Goal: Information Seeking & Learning: Learn about a topic

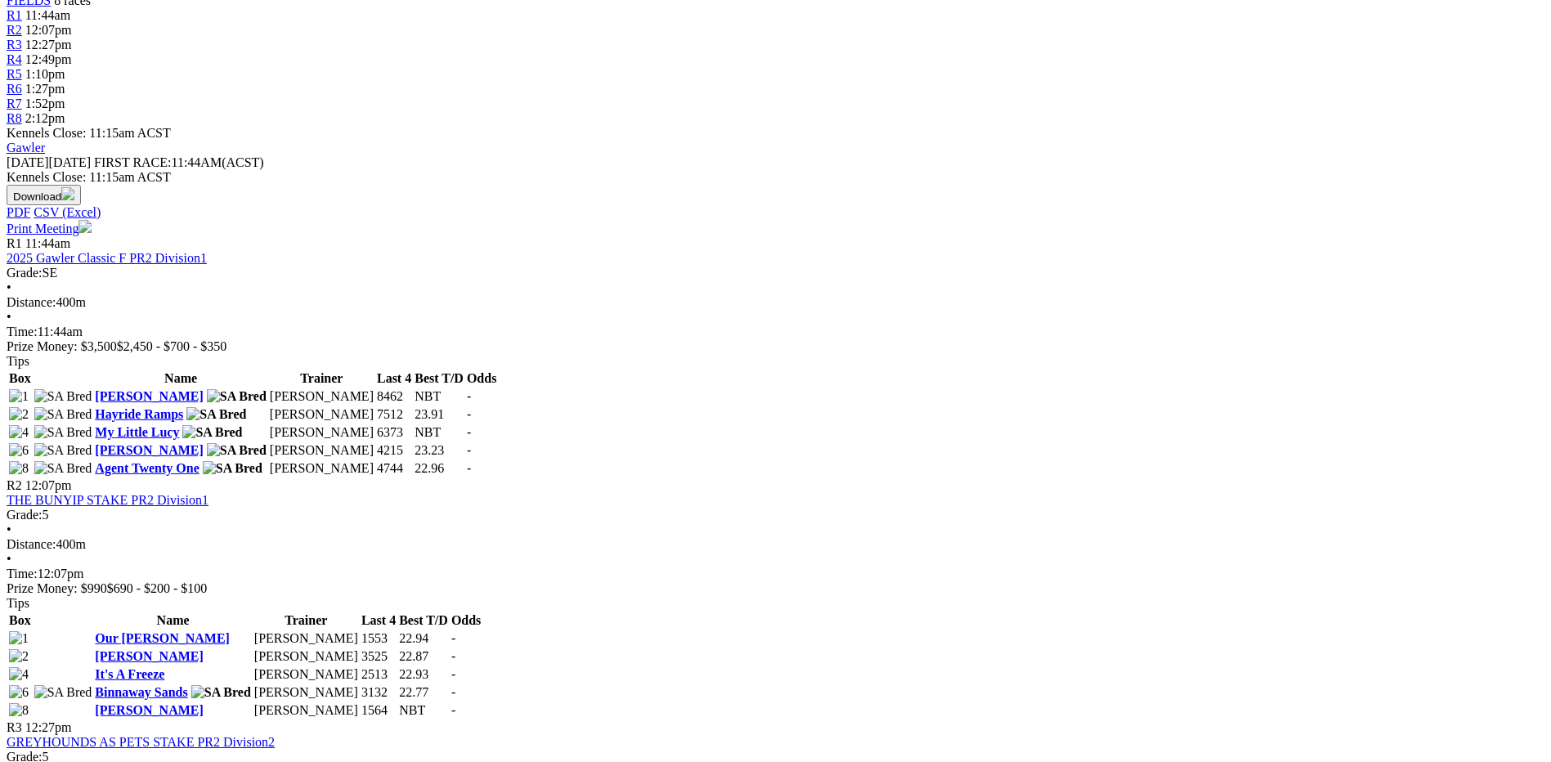
scroll to position [82, 0]
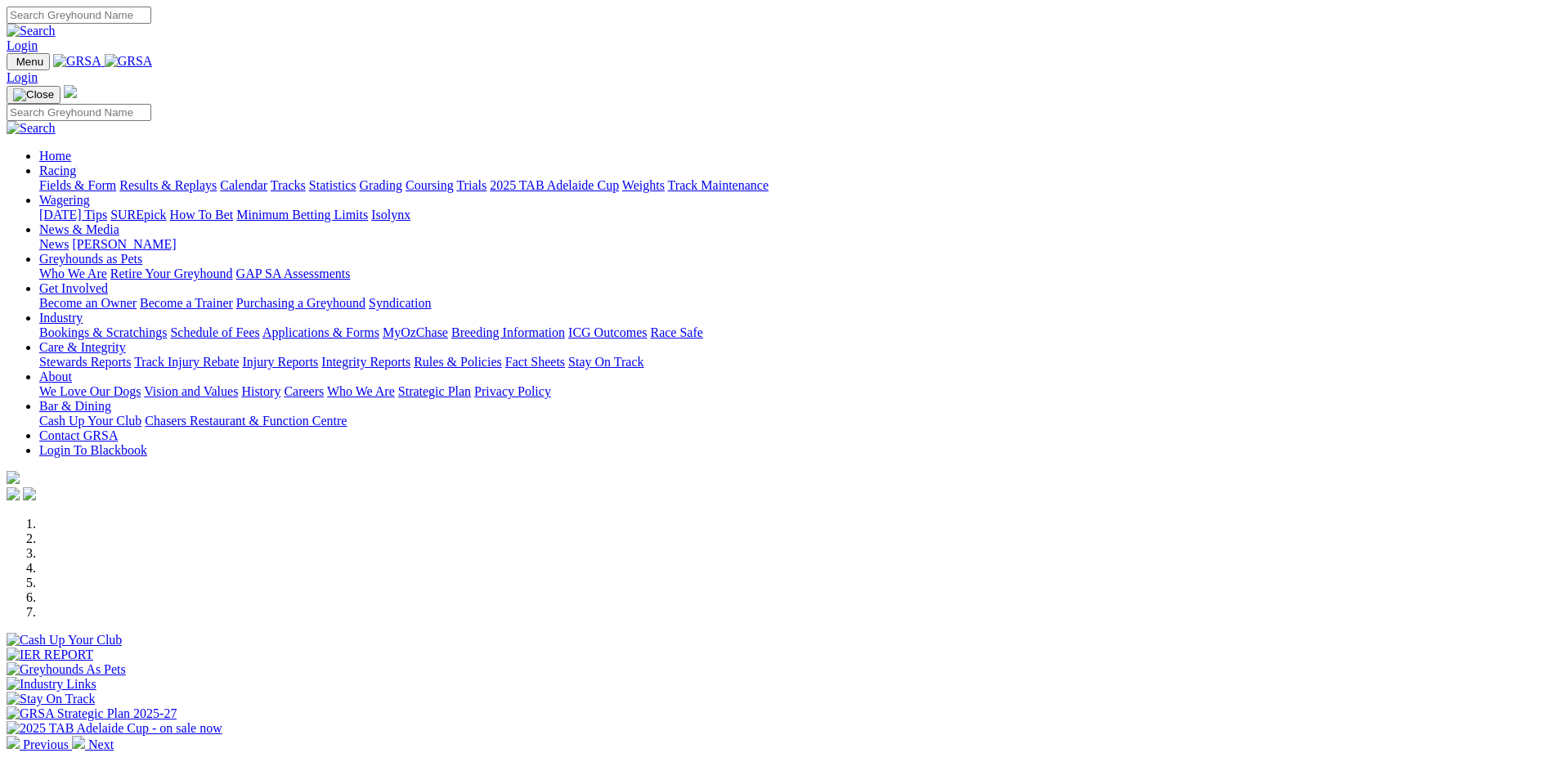
click at [703, 706] on div at bounding box center [776, 706] width 1538 height 0
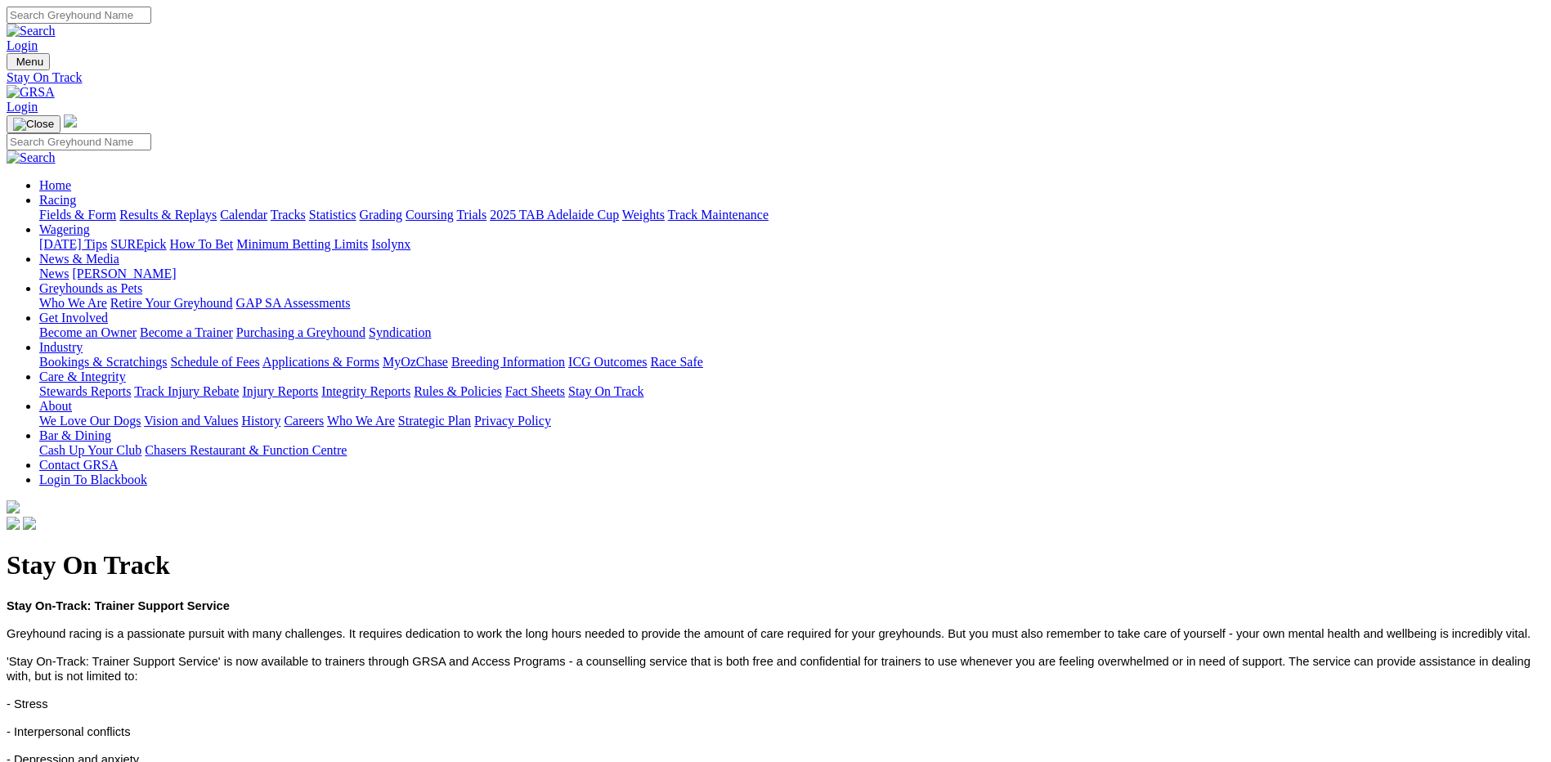
click at [410, 384] on link "Integrity Reports" at bounding box center [365, 391] width 89 height 14
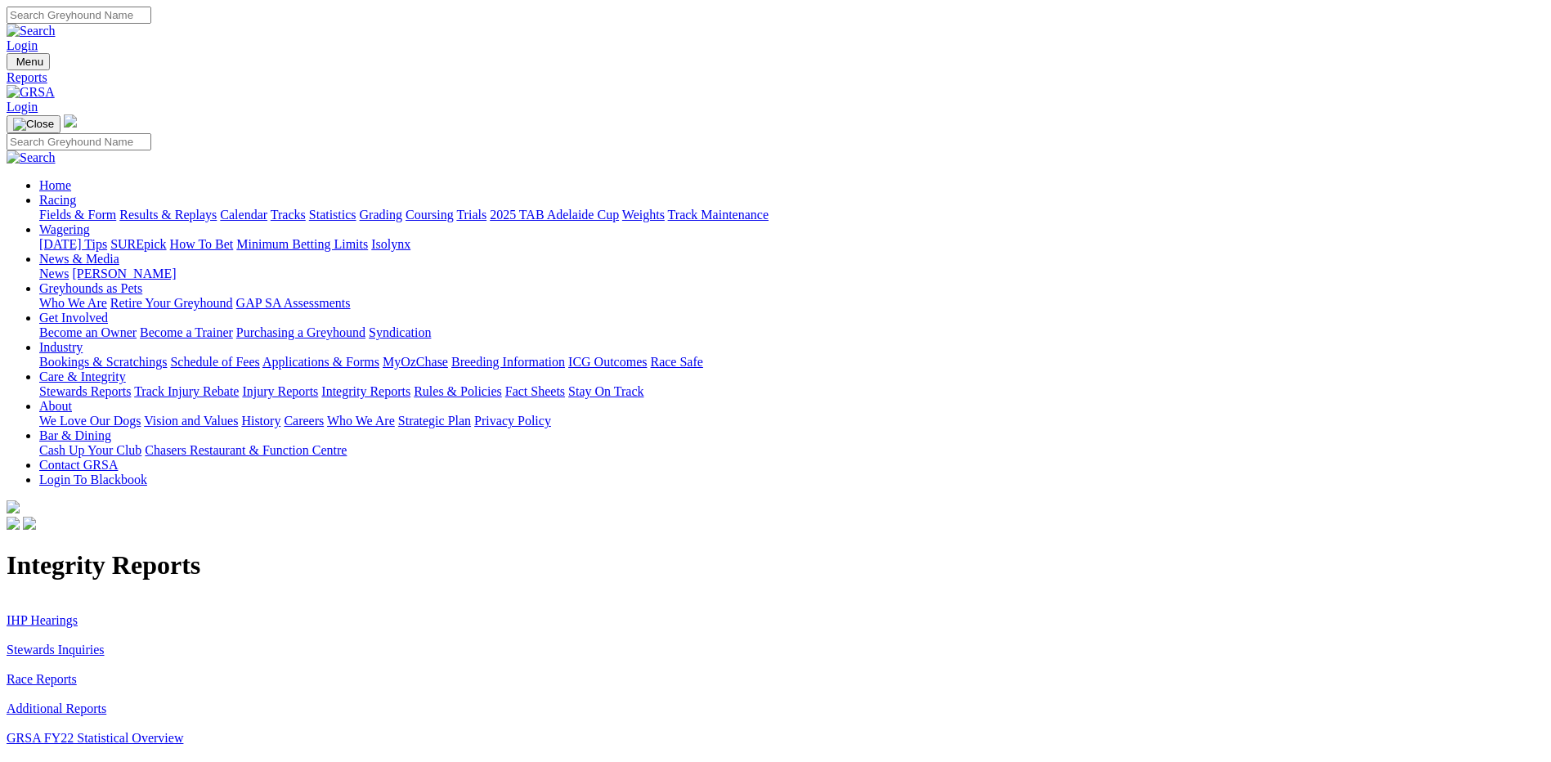
click at [78, 613] on link "IHP Hearings" at bounding box center [42, 620] width 71 height 14
